Goal: Book appointment/travel/reservation

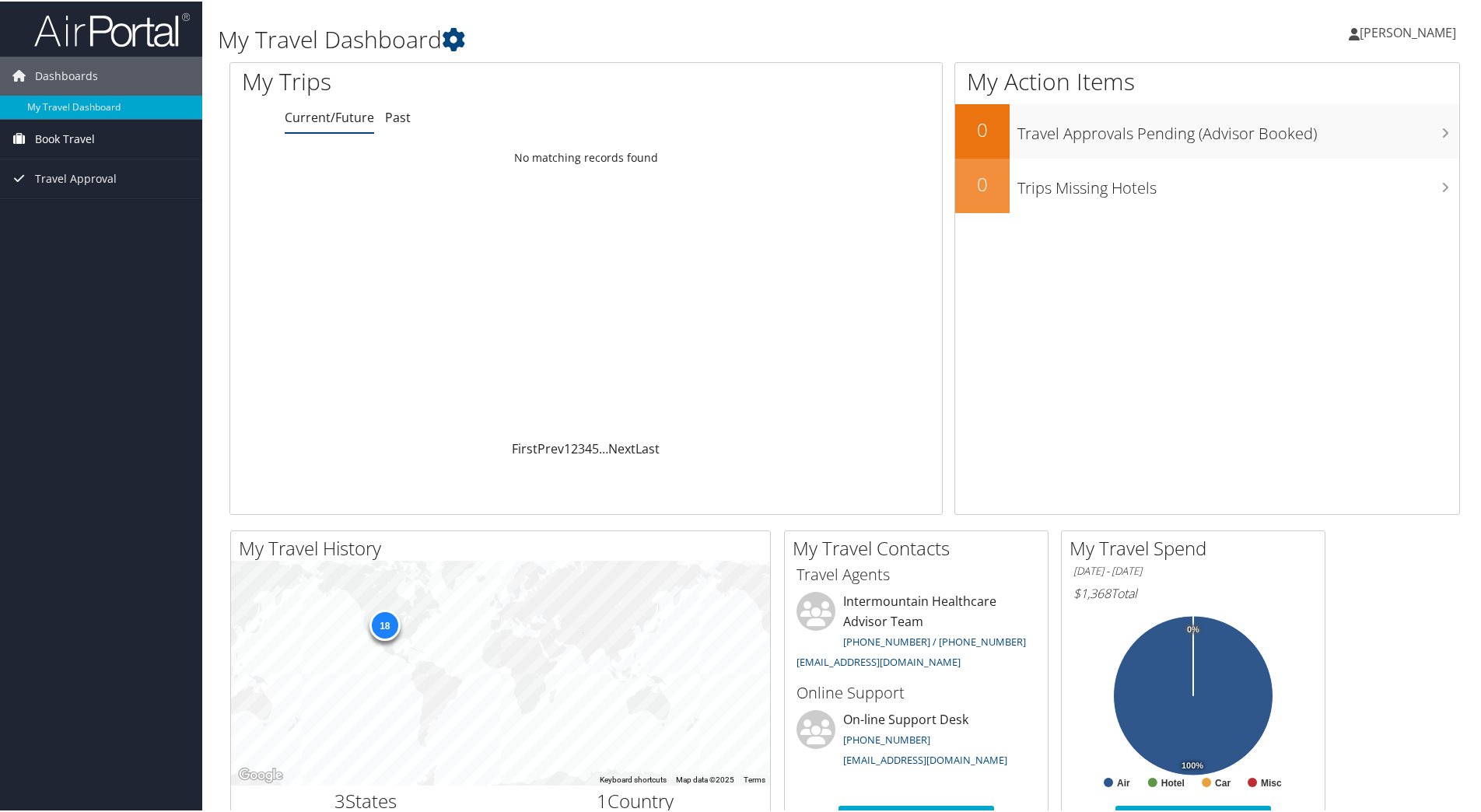
click at [56, 137] on span "Book Travel" at bounding box center [65, 138] width 60 height 39
click at [58, 188] on link "Book/Manage Online Trips" at bounding box center [101, 192] width 202 height 23
